Goal: Navigation & Orientation: Find specific page/section

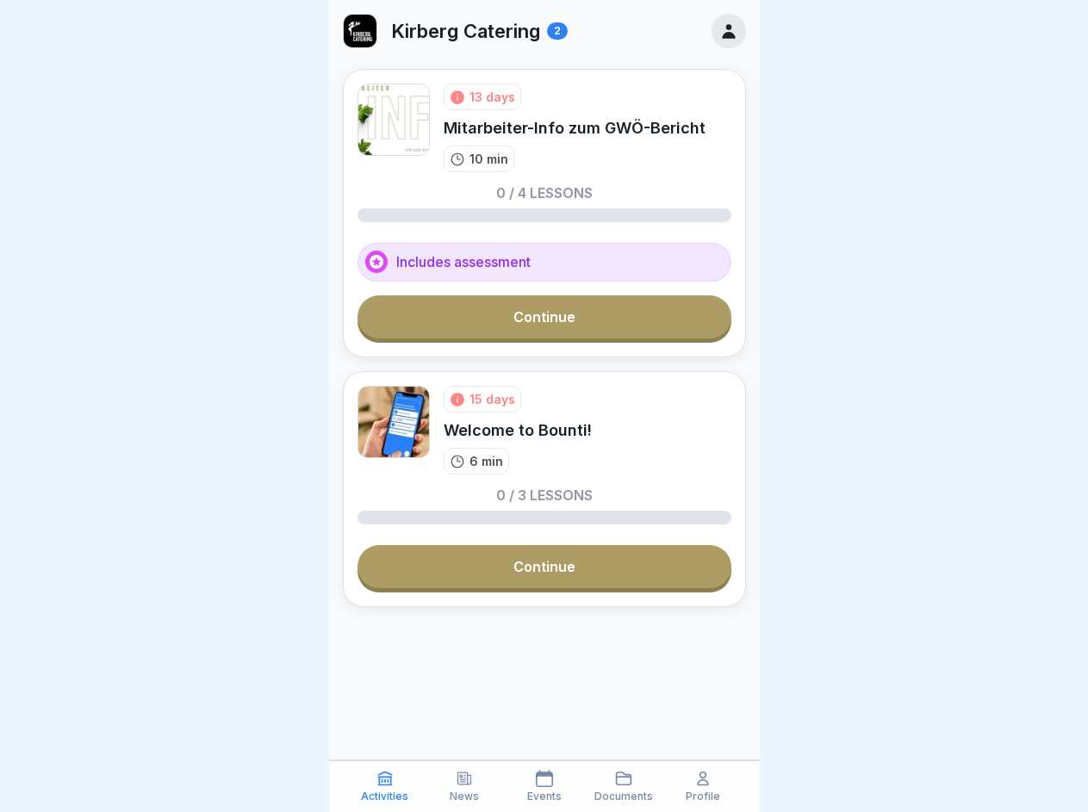
click at [385, 786] on icon at bounding box center [384, 778] width 17 height 17
click at [464, 786] on icon at bounding box center [464, 778] width 17 height 17
click at [544, 786] on icon at bounding box center [544, 778] width 17 height 17
click at [624, 786] on icon at bounding box center [623, 778] width 17 height 17
click at [703, 786] on icon at bounding box center [702, 778] width 17 height 17
